Goal: Information Seeking & Learning: Learn about a topic

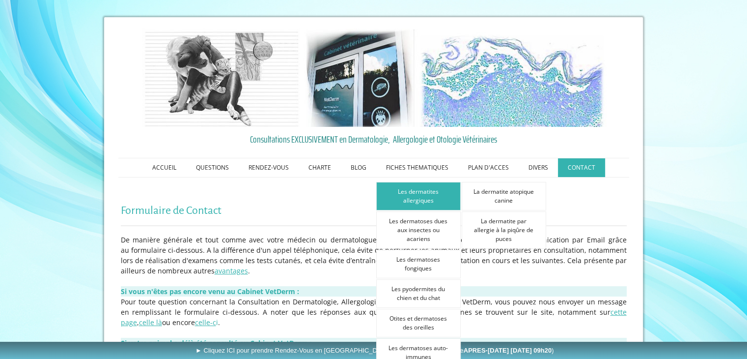
click at [426, 187] on link "Les dermatites allergiques" at bounding box center [418, 196] width 84 height 28
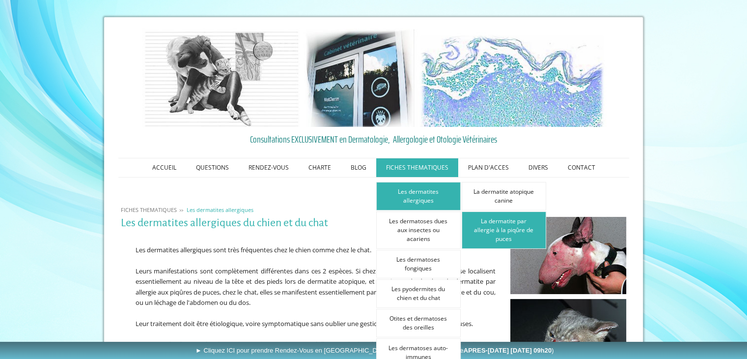
click at [521, 228] on link "La dermatite par allergie à la piqûre de puces" at bounding box center [504, 229] width 84 height 37
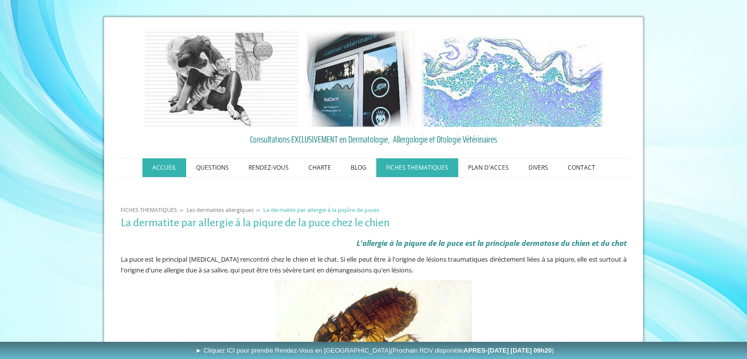
click at [168, 173] on link "ACCUEIL" at bounding box center [164, 167] width 44 height 19
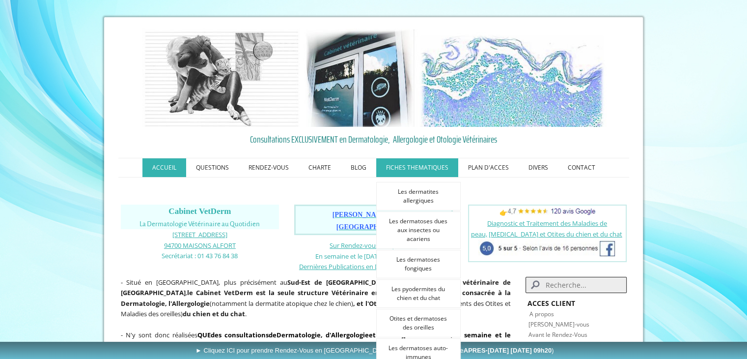
click at [438, 167] on link "FICHES THEMATIQUES" at bounding box center [417, 167] width 82 height 19
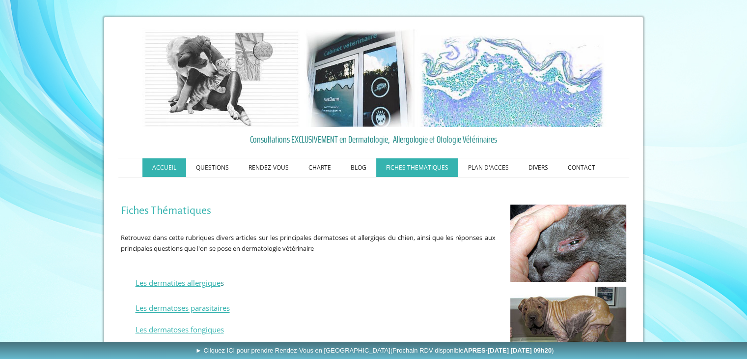
click at [167, 172] on link "ACCUEIL" at bounding box center [164, 167] width 44 height 19
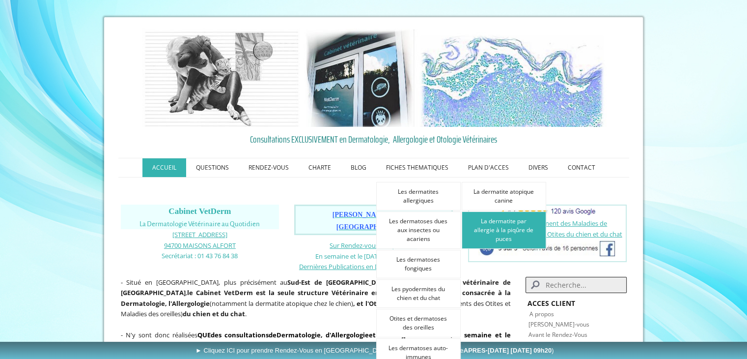
click at [516, 241] on link "La dermatite par allergie à la piqûre de puces" at bounding box center [504, 229] width 84 height 37
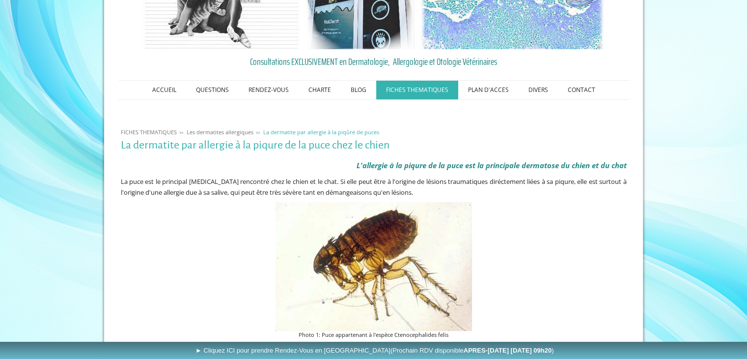
scroll to position [78, 0]
